Goal: Information Seeking & Learning: Understand process/instructions

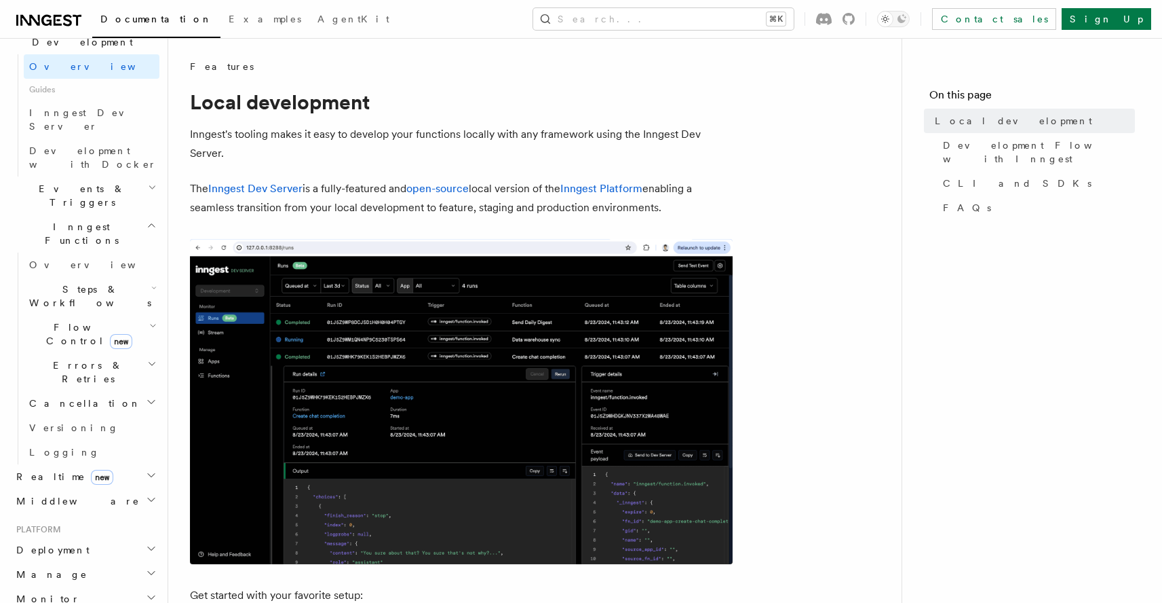
scroll to position [341, 0]
click at [771, 9] on button "Search... ⌘K" at bounding box center [663, 19] width 261 height 22
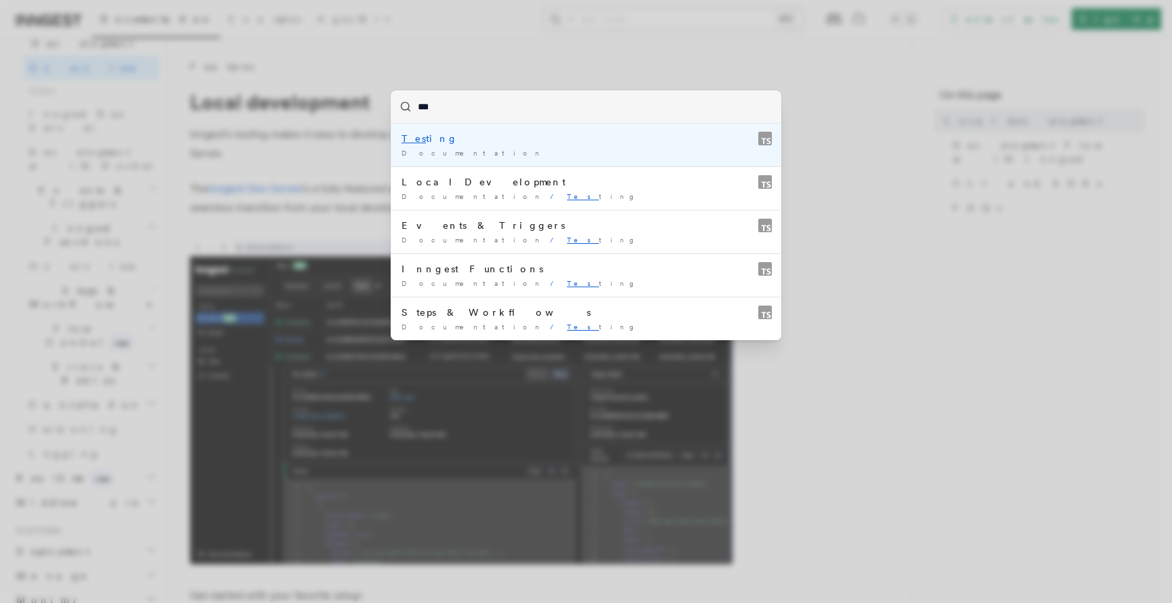
type input "****"
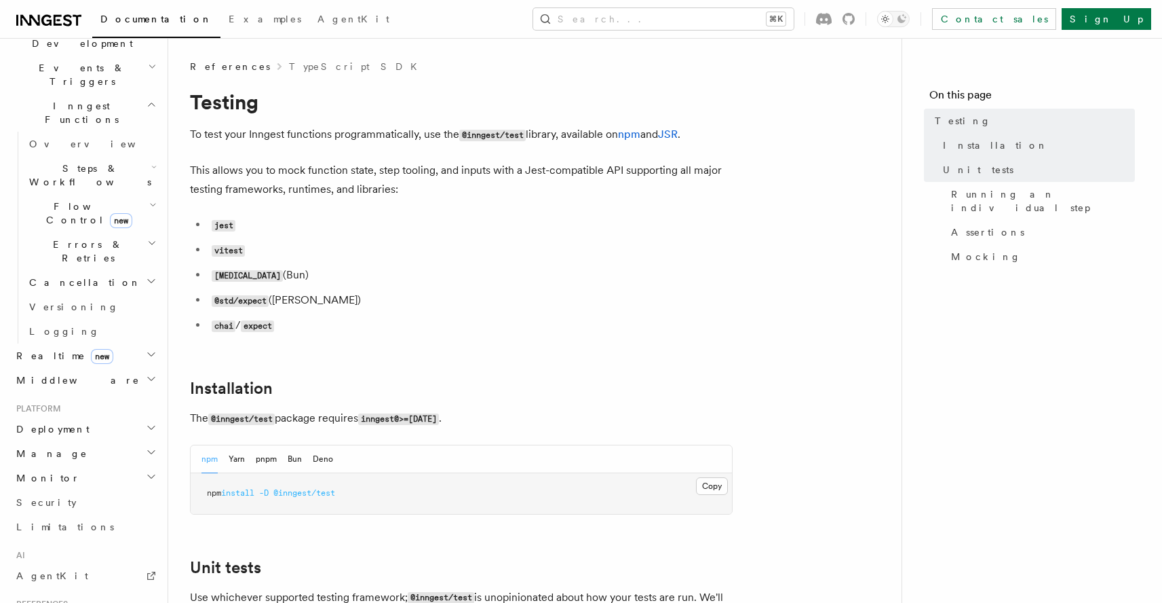
click at [592, 176] on p "This allows you to mock function state, step tooling, and inputs with a Jest-co…" at bounding box center [461, 180] width 543 height 38
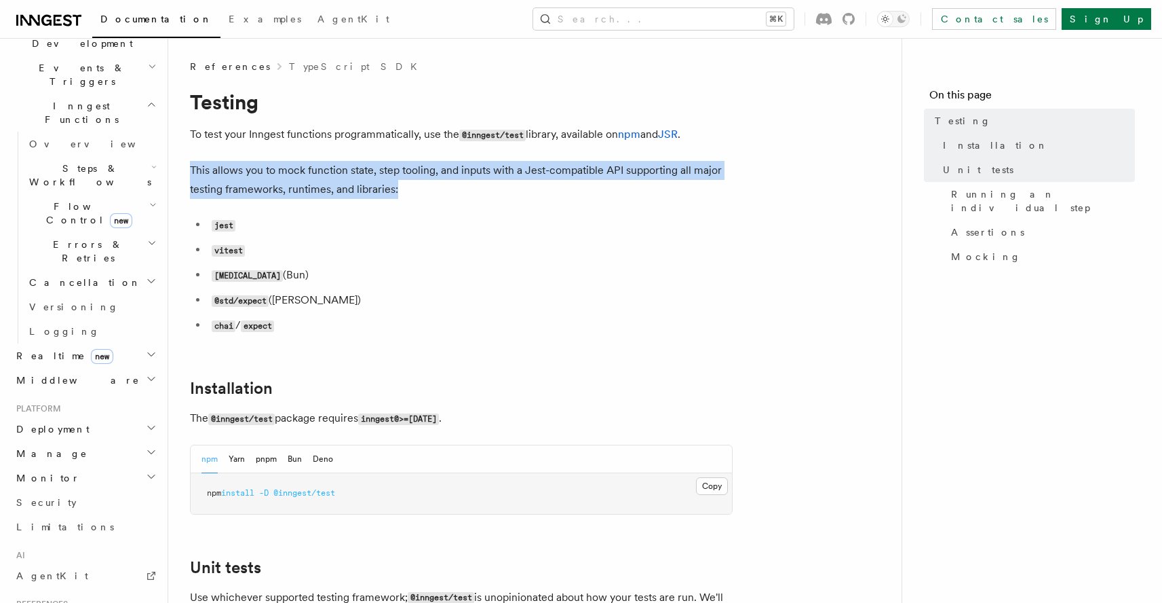
click at [592, 176] on p "This allows you to mock function state, step tooling, and inputs with a Jest-co…" at bounding box center [461, 180] width 543 height 38
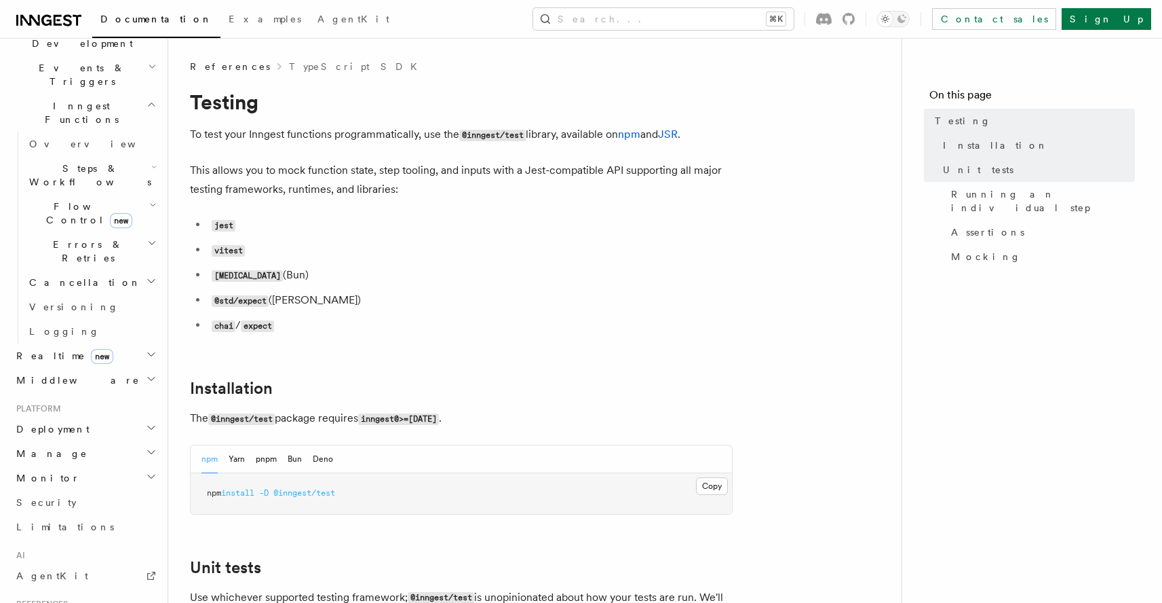
click at [527, 235] on ul "jest vitest [MEDICAL_DATA] (Bun) @std/expect ([PERSON_NAME]) chai / expect" at bounding box center [461, 275] width 543 height 120
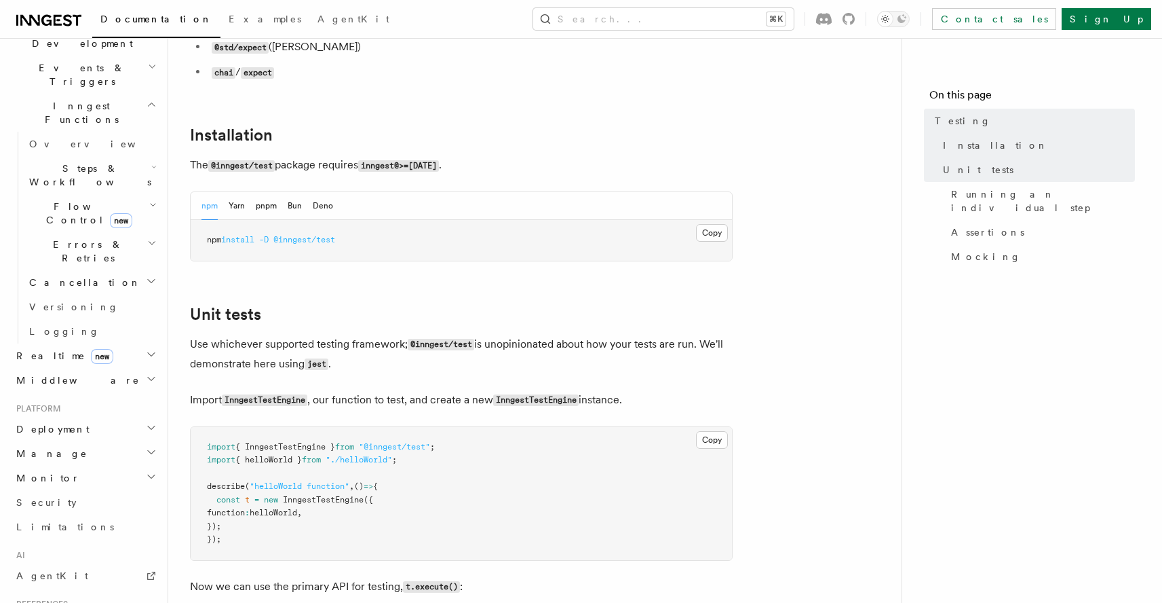
scroll to position [252, 0]
click at [399, 351] on p "Use whichever supported testing framework; @inngest/test is unopinionated about…" at bounding box center [461, 355] width 543 height 39
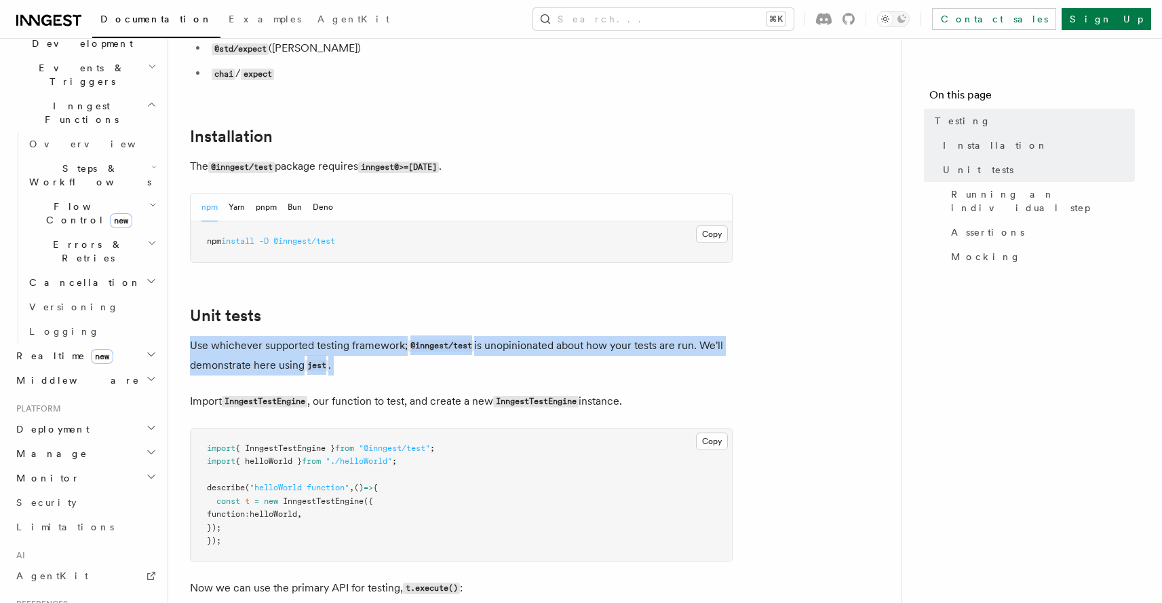
click at [399, 351] on p "Use whichever supported testing framework; @inngest/test is unopinionated about…" at bounding box center [461, 355] width 543 height 39
click at [402, 349] on p "Use whichever supported testing framework; @inngest/test is unopinionated about…" at bounding box center [461, 355] width 543 height 39
click at [402, 350] on p "Use whichever supported testing framework; @inngest/test is unopinionated about…" at bounding box center [461, 355] width 543 height 39
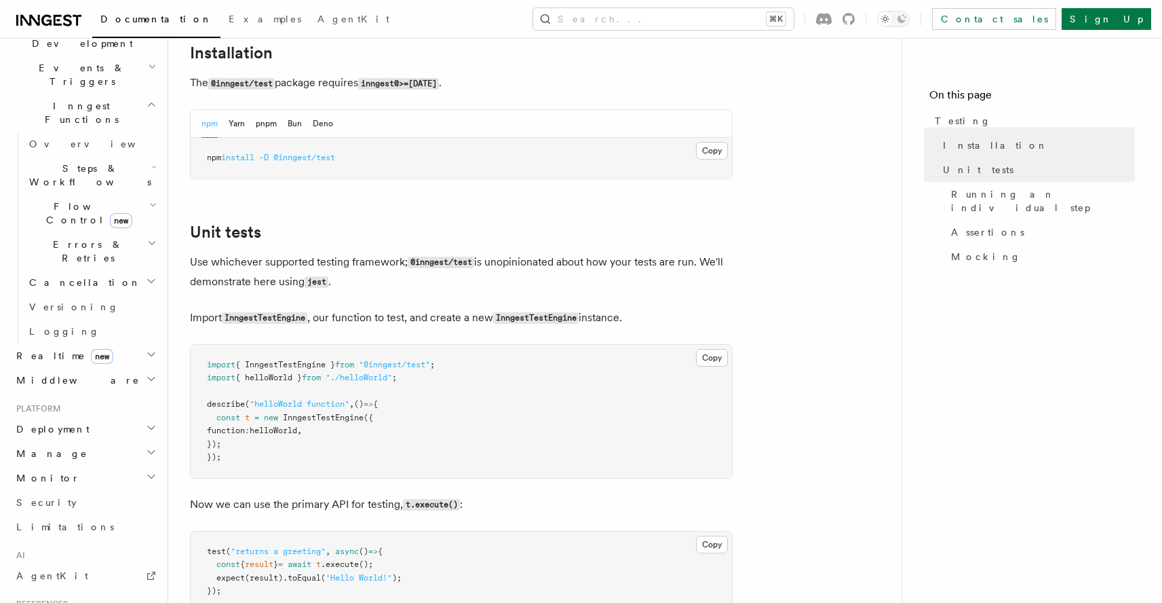
scroll to position [334, 0]
click at [385, 324] on p "Import InngestTestEngine , our function to test, and create a new InngestTestEn…" at bounding box center [461, 319] width 543 height 20
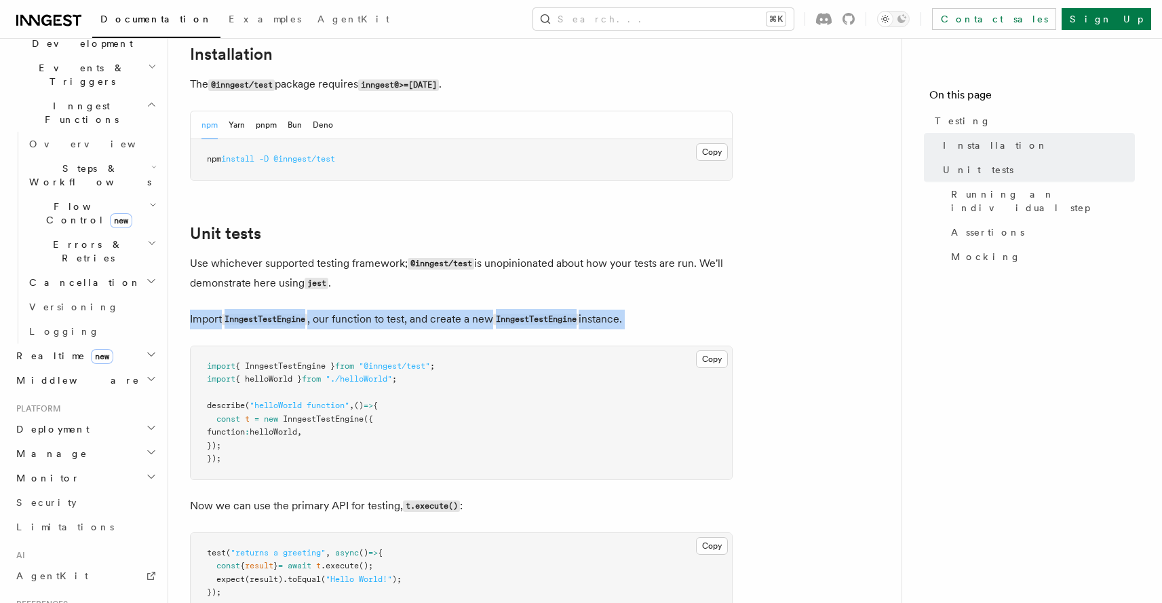
click at [385, 324] on p "Import InngestTestEngine , our function to test, and create a new InngestTestEn…" at bounding box center [461, 319] width 543 height 20
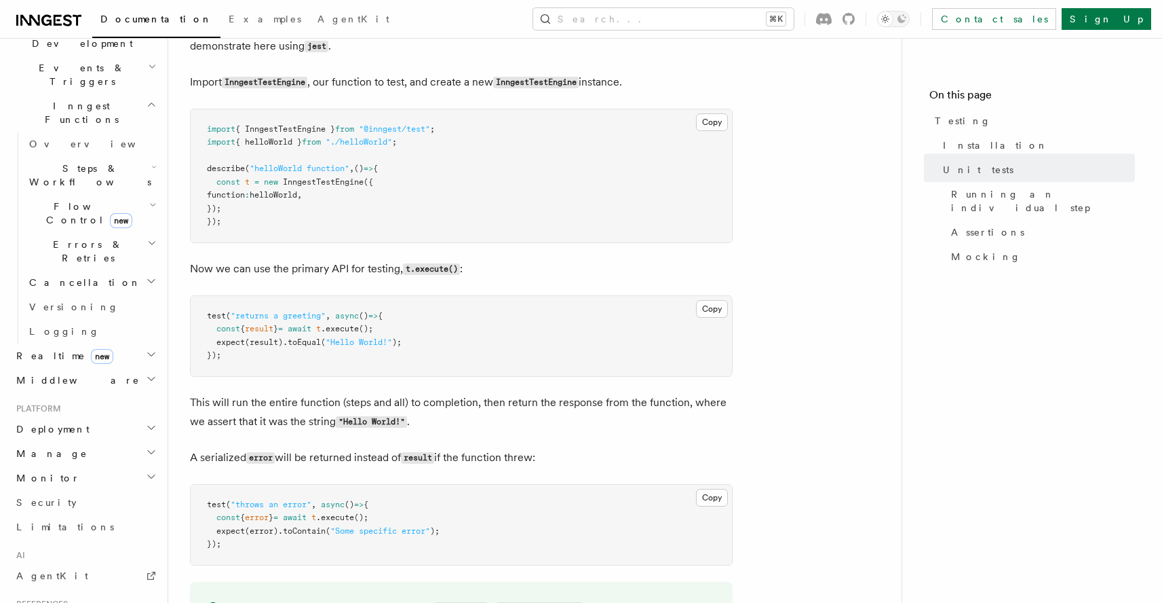
scroll to position [568, 0]
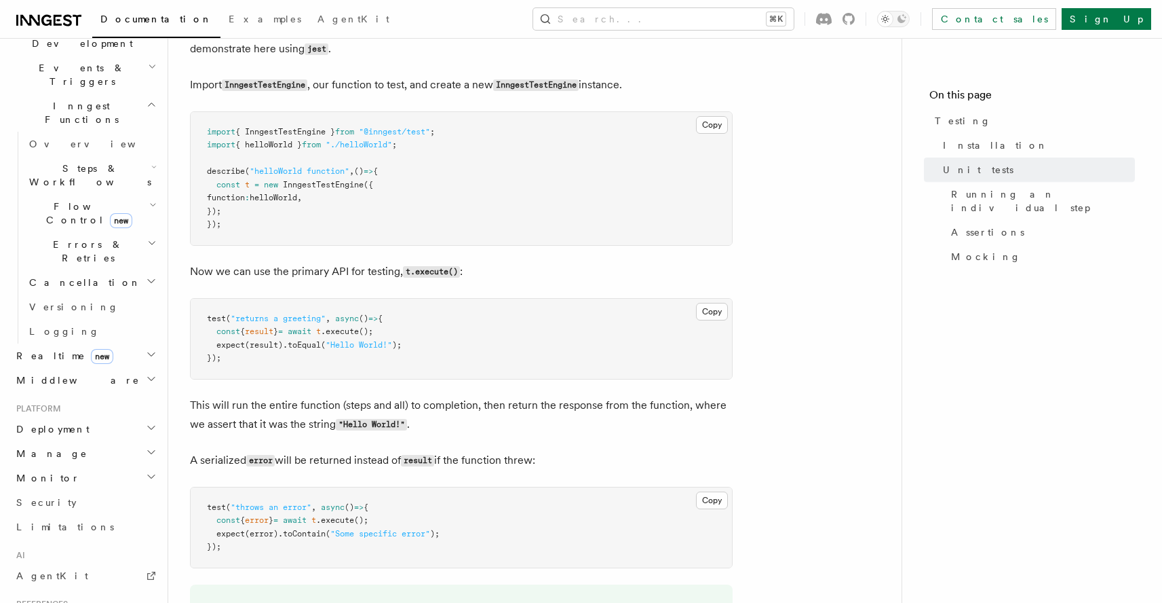
click at [383, 280] on p "Now we can use the primary API for testing, t.execute() :" at bounding box center [461, 272] width 543 height 20
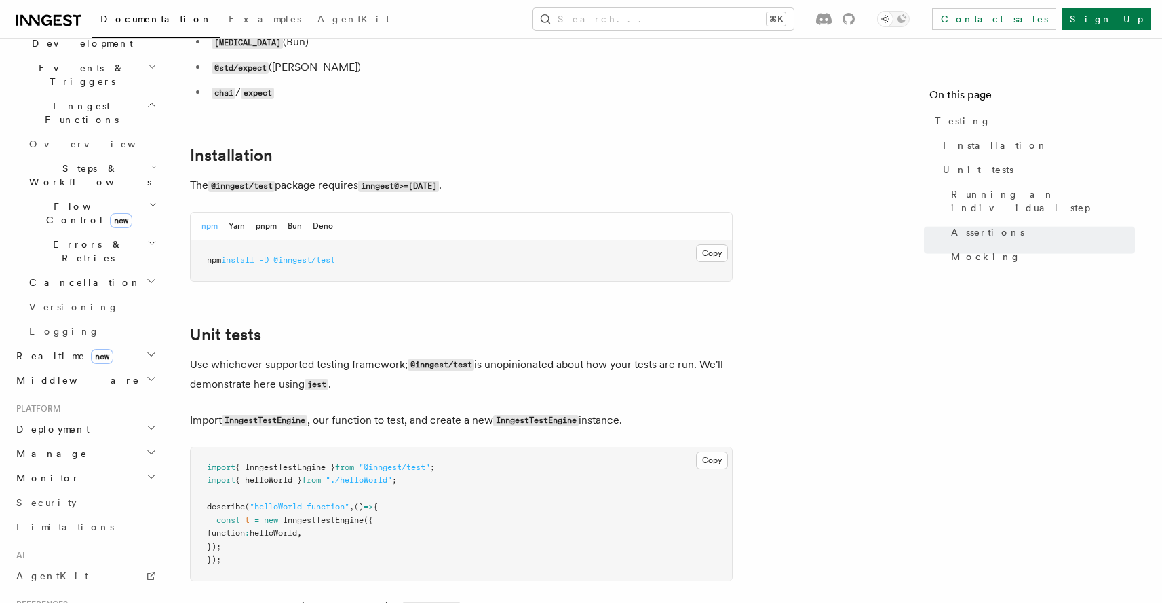
scroll to position [0, 0]
